Goal: Communication & Community: Answer question/provide support

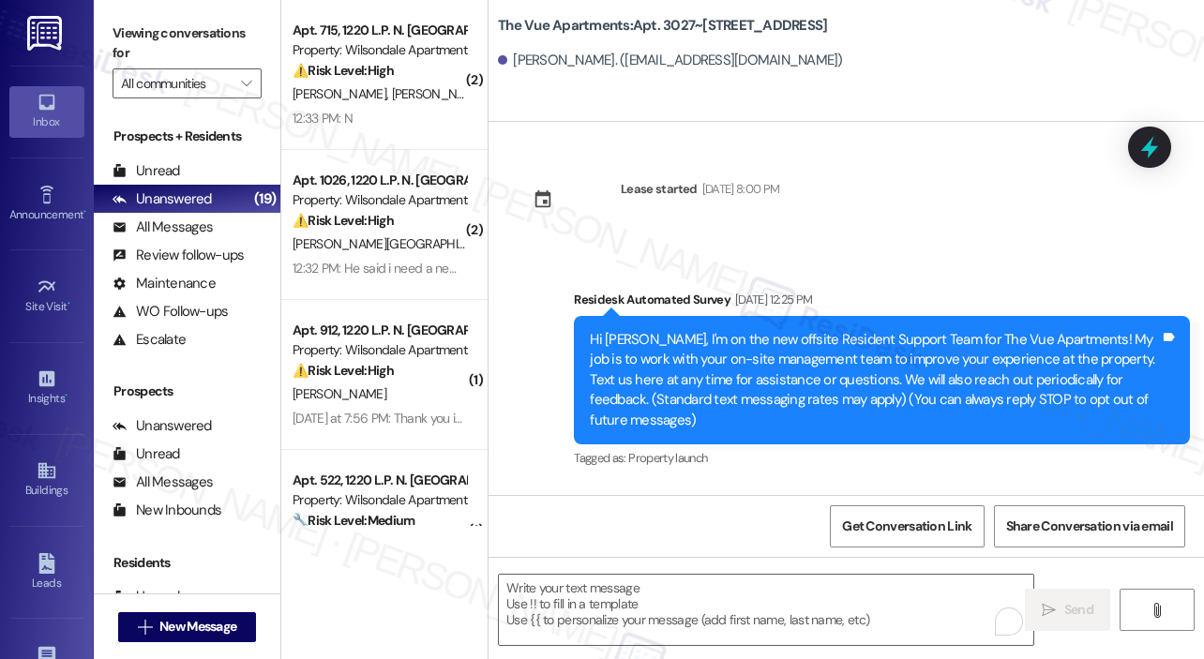
scroll to position [4539, 0]
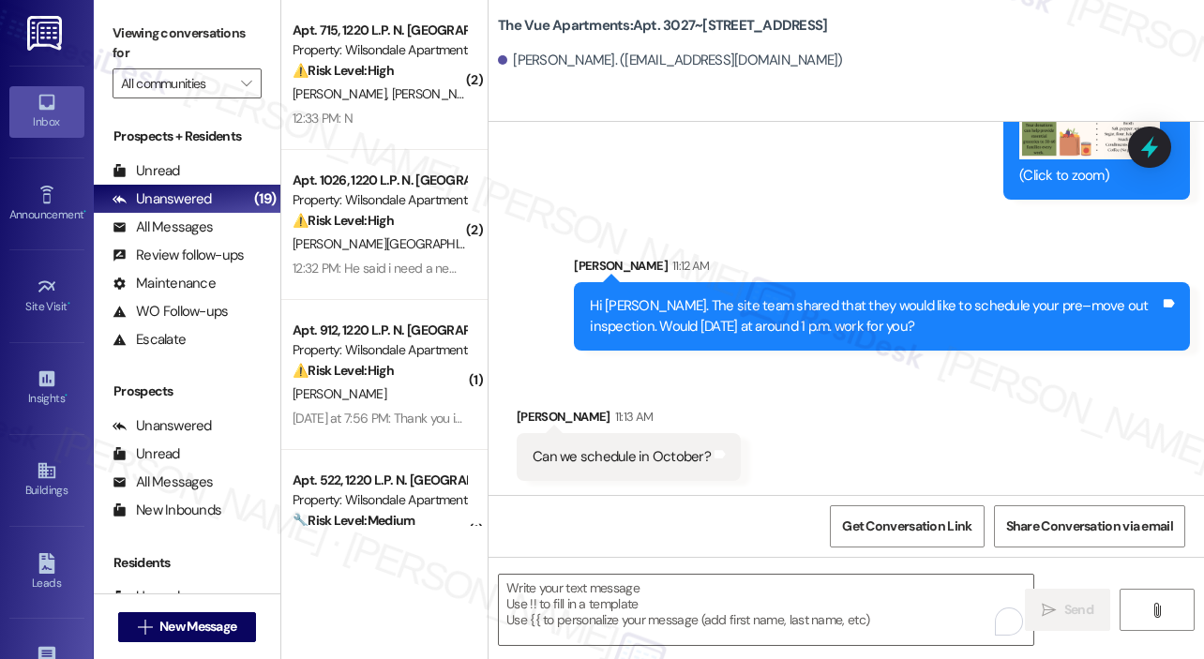
click at [961, 323] on div "Hi [PERSON_NAME]. The site team shared that they would like to schedule your pr…" at bounding box center [875, 316] width 570 height 40
click at [679, 458] on div "Can we schedule in October?" at bounding box center [622, 457] width 178 height 20
click at [682, 458] on div "Can we schedule in October?" at bounding box center [622, 457] width 178 height 20
click at [683, 460] on div "Can we schedule in October?" at bounding box center [622, 457] width 178 height 20
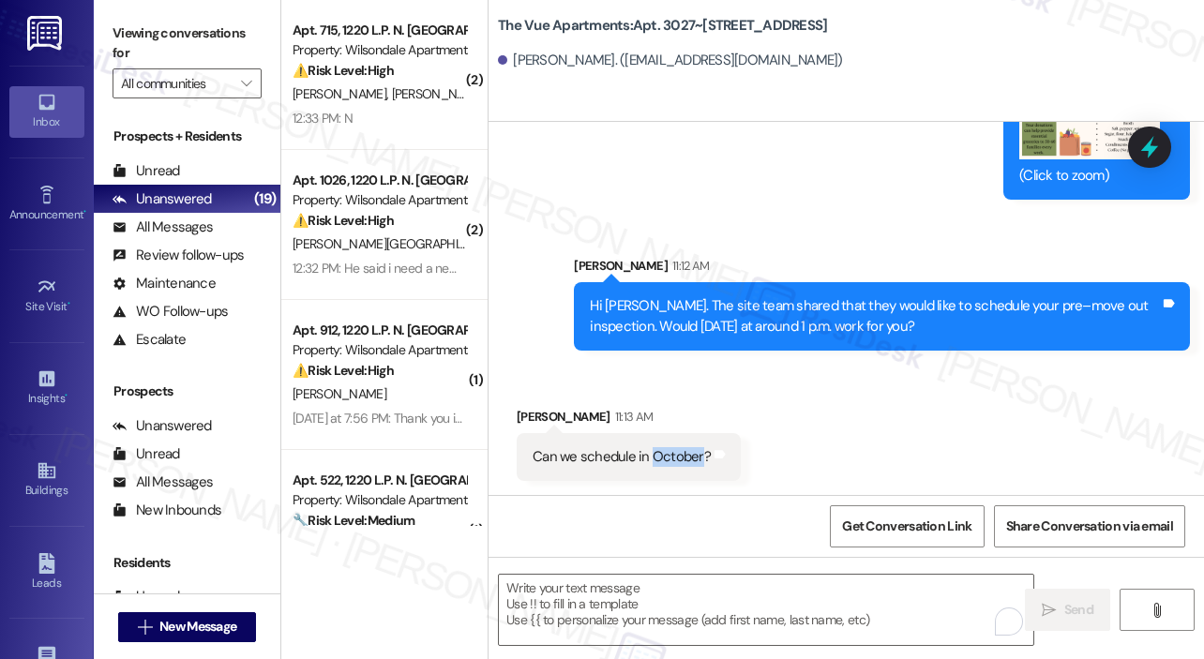
click at [683, 460] on div "Can we schedule in October?" at bounding box center [622, 457] width 178 height 20
click at [683, 458] on div "Can we schedule in October?" at bounding box center [622, 457] width 178 height 20
copy div "Can we schedule in October? Tags and notes"
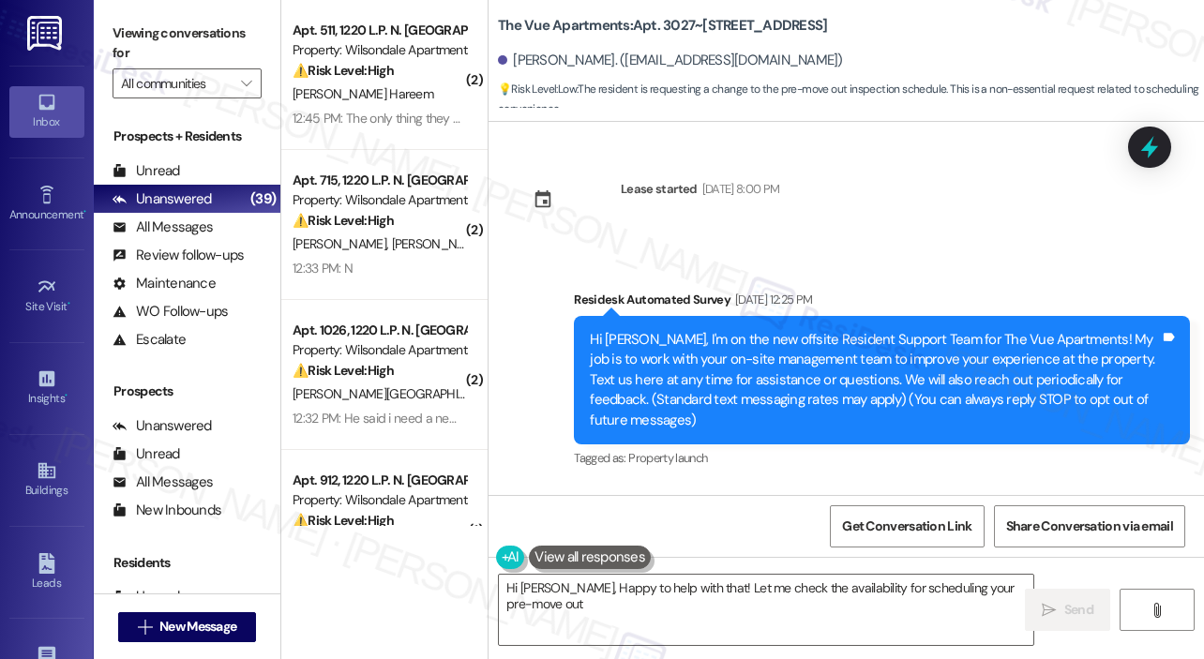
type textarea "Hi [PERSON_NAME], Happy to help with that! Let me check the availability for sc…"
